Goal: Transaction & Acquisition: Purchase product/service

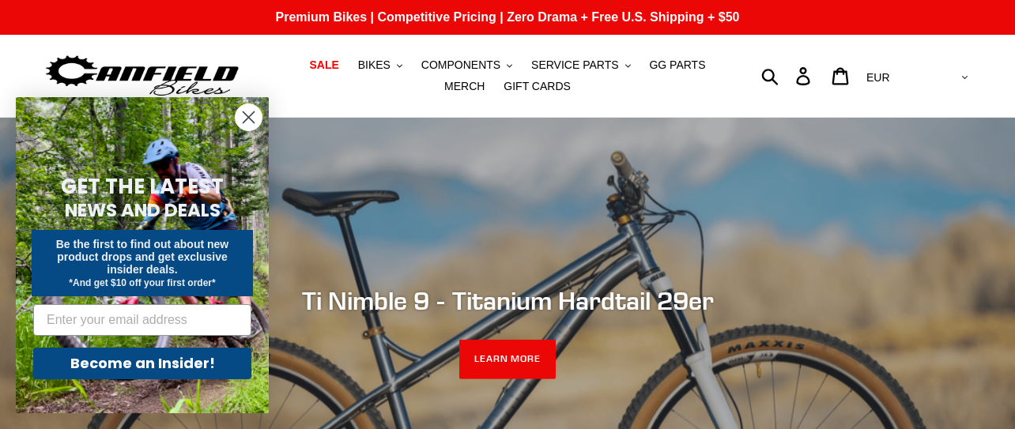
click at [248, 119] on icon "Close dialog" at bounding box center [249, 117] width 11 height 11
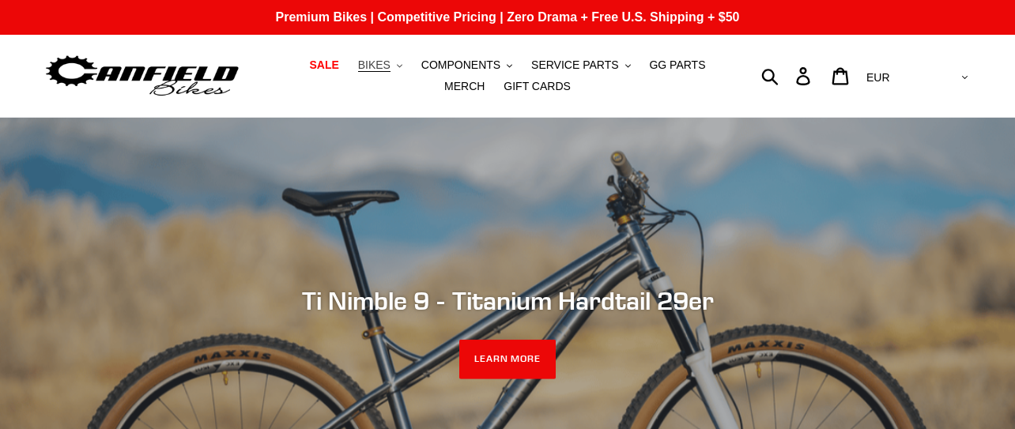
click at [397, 66] on icon ".cls-1{fill:#231f20}" at bounding box center [400, 66] width 6 height 6
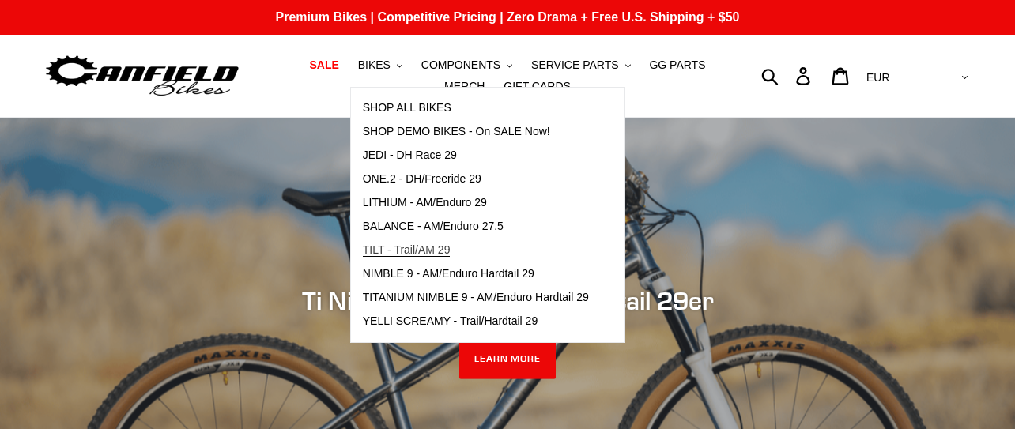
click at [420, 244] on span "TILT - Trail/AM 29" at bounding box center [407, 250] width 88 height 13
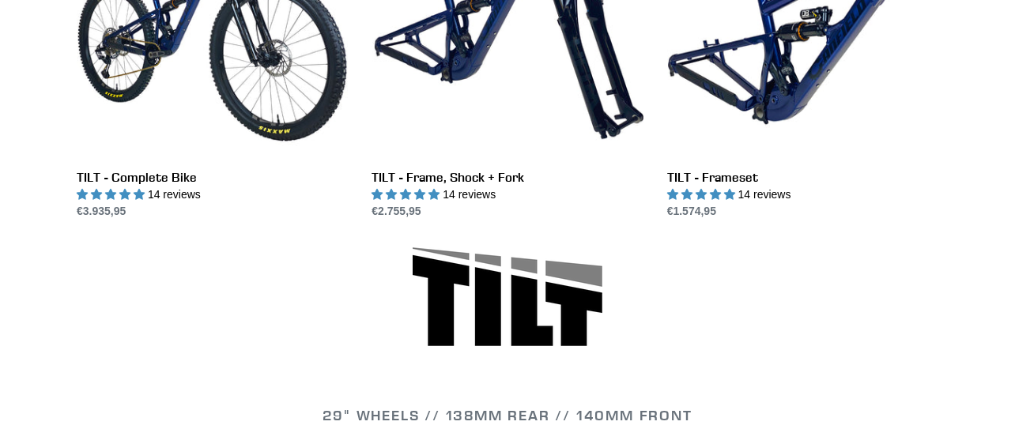
scroll to position [484, 0]
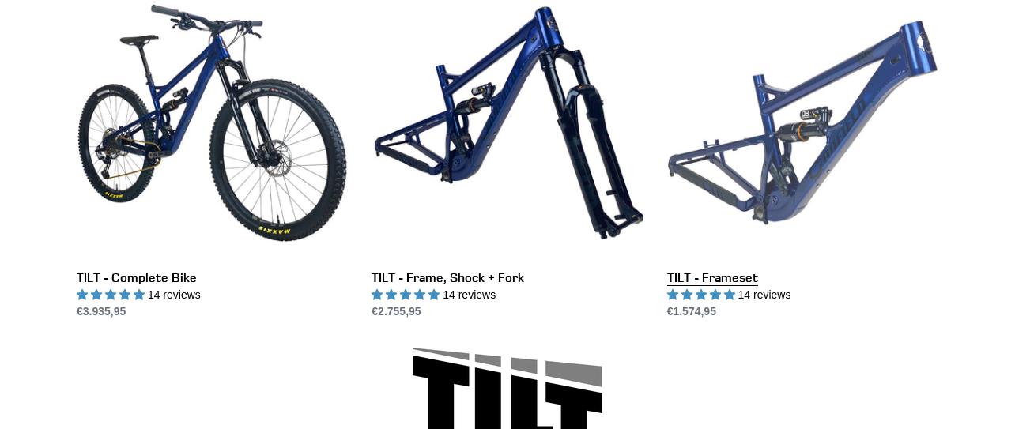
click at [825, 162] on link "TILT - Frameset" at bounding box center [802, 153] width 271 height 333
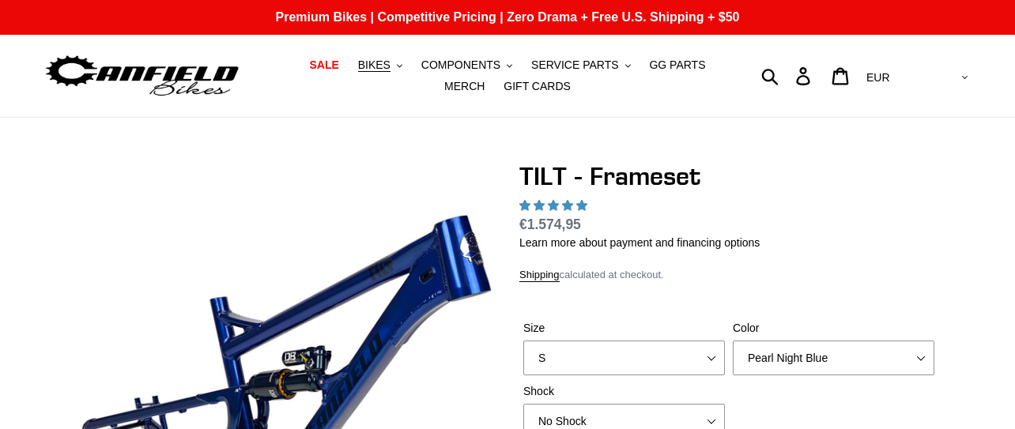
scroll to position [161, 0]
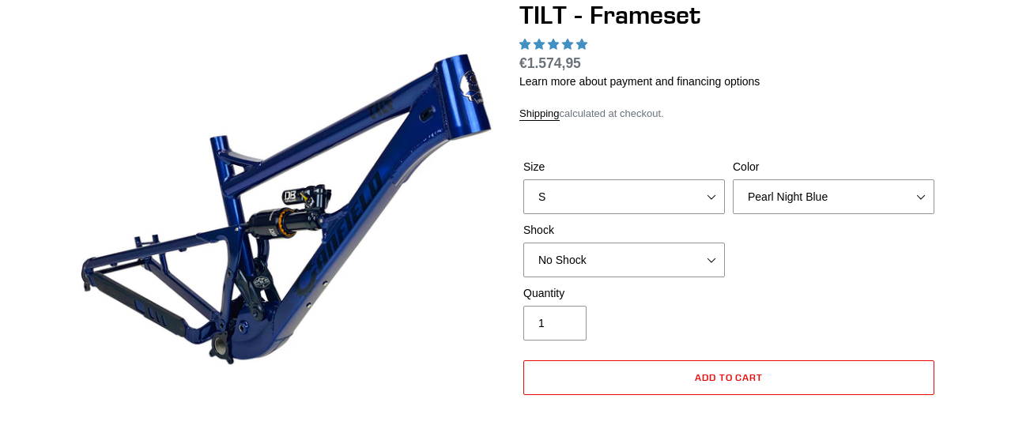
click at [523, 179] on select "S M L XL" at bounding box center [624, 196] width 202 height 35
select select "M"
click option "M" at bounding box center [0, 0] width 0 height 0
select select "highest-rating"
click at [523, 243] on select "No Shock Cane Creek DB Kitsuma Air RockShox Deluxe Ultimate Fox FLOAT X EXT Sto…" at bounding box center [624, 260] width 202 height 35
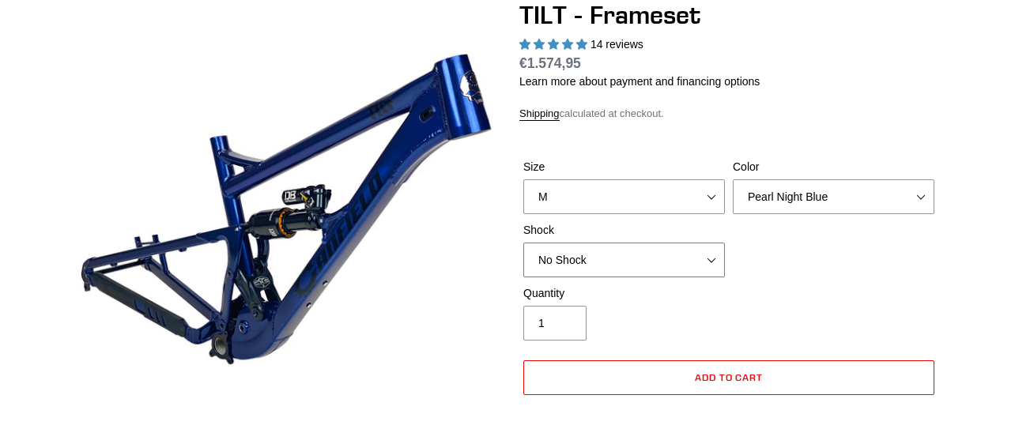
click at [674, 248] on select "No Shock Cane Creek DB Kitsuma Air RockShox Deluxe Ultimate Fox FLOAT X EXT Sto…" at bounding box center [624, 260] width 202 height 35
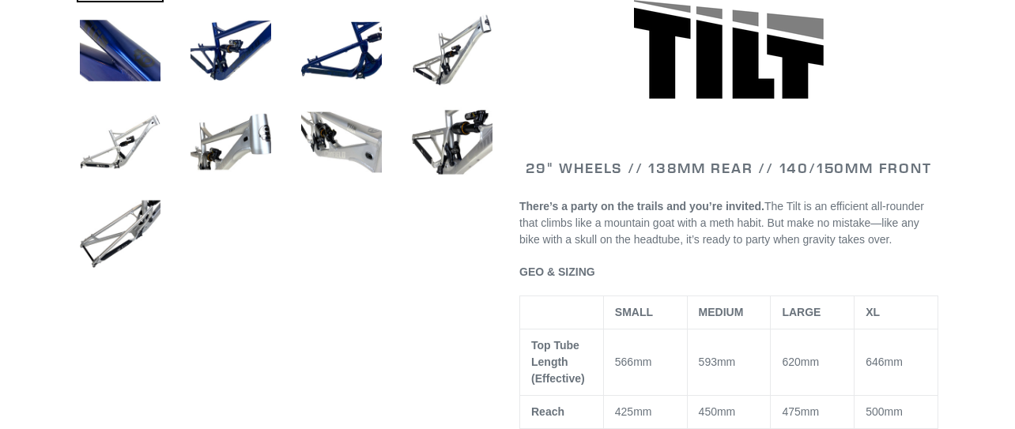
scroll to position [726, 0]
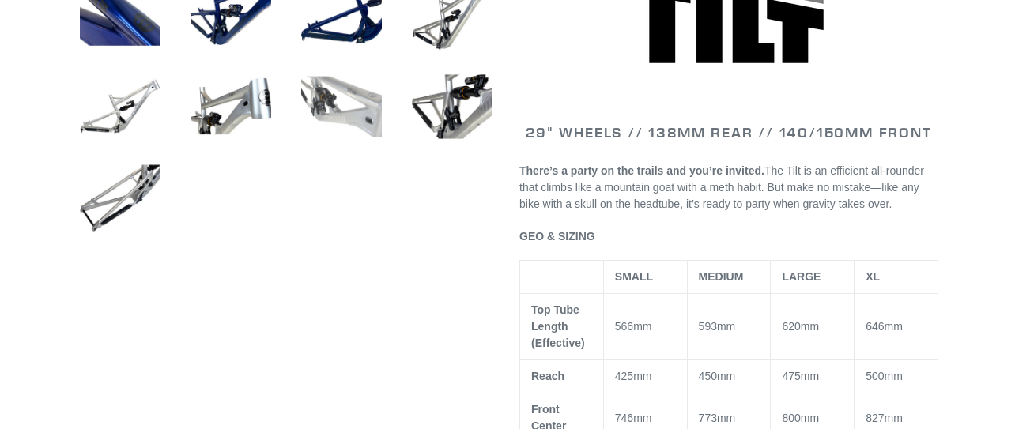
click at [382, 126] on img at bounding box center [341, 106] width 87 height 87
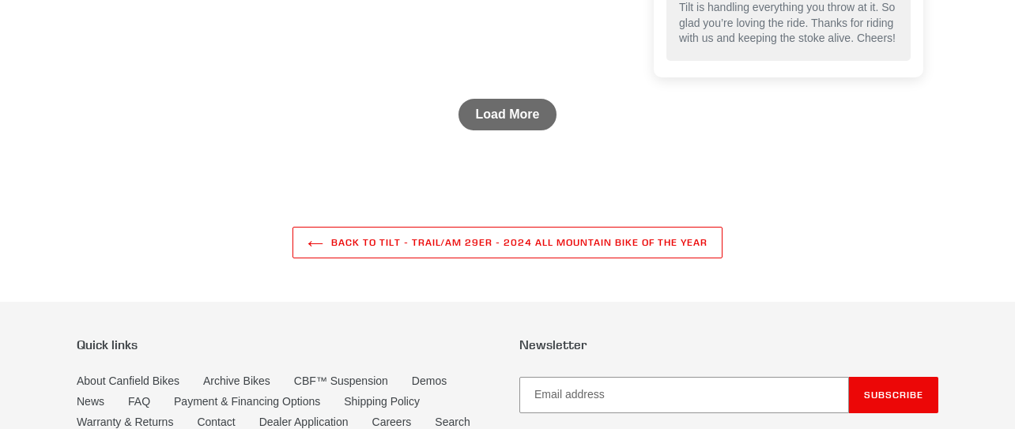
scroll to position [4516, 0]
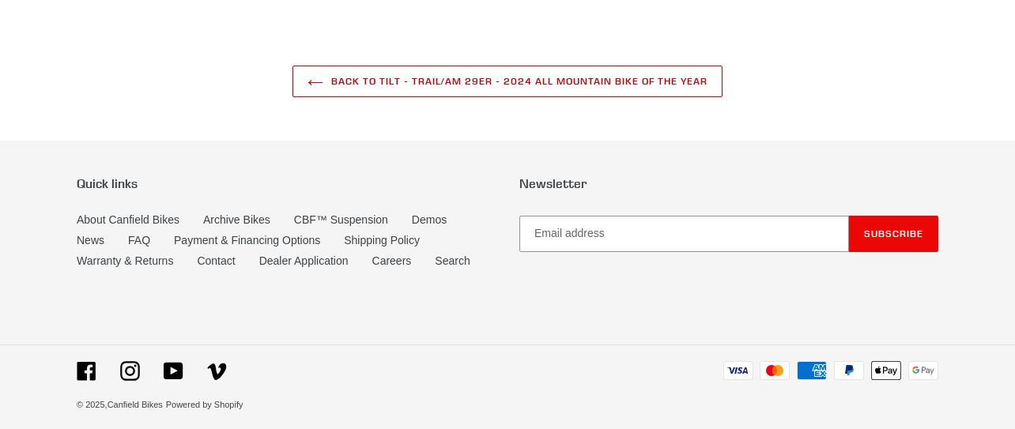
click at [441, 83] on link "Back to TILT - Trail/AM 29er - 2024 All Mountain Bike of the Year" at bounding box center [507, 82] width 429 height 32
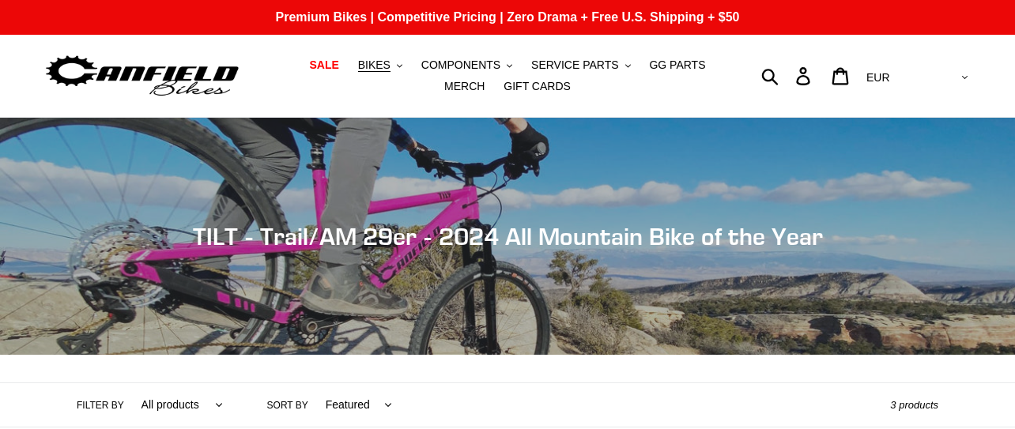
scroll to position [484, 0]
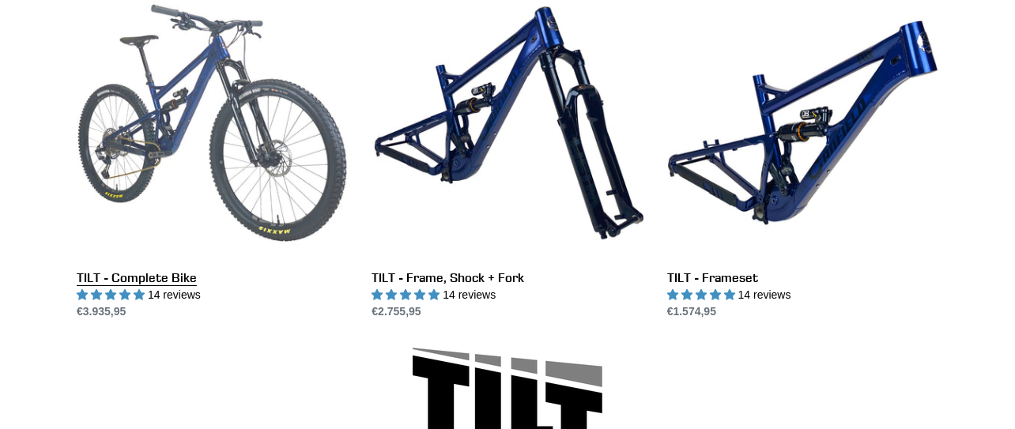
click at [296, 153] on link "TILT - Complete Bike" at bounding box center [212, 153] width 271 height 333
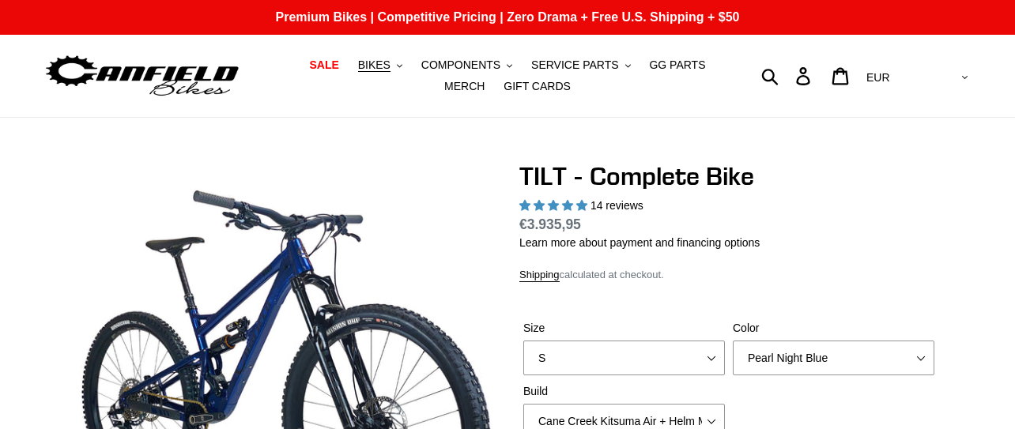
select select "highest-rating"
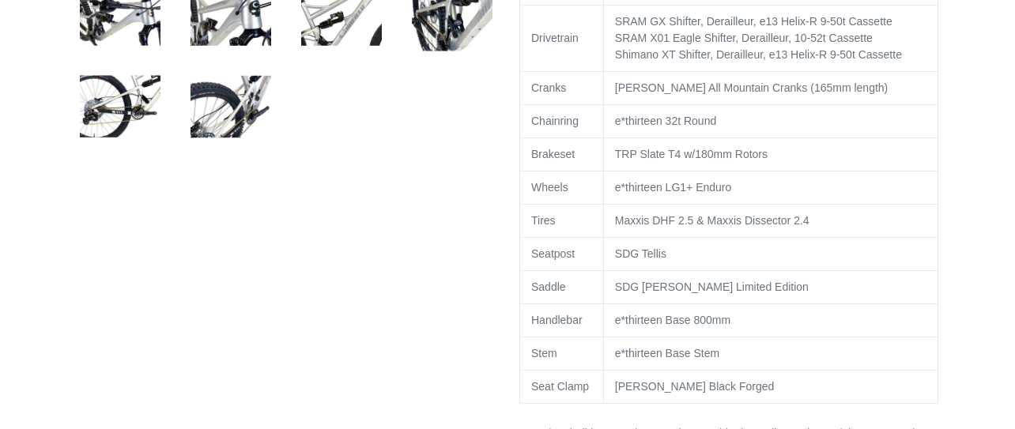
scroll to position [1048, 0]
